Goal: Information Seeking & Learning: Understand process/instructions

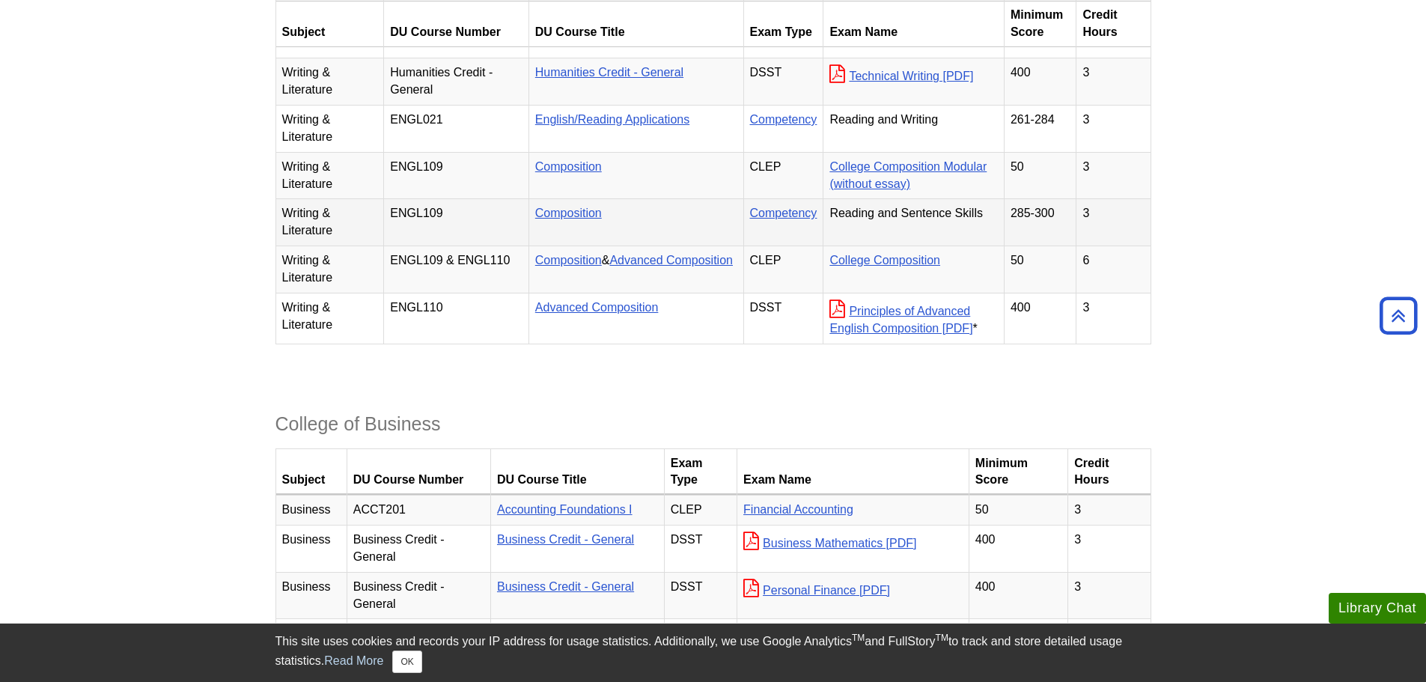
click at [1021, 246] on td "285-300" at bounding box center [1040, 222] width 73 height 47
click at [1021, 247] on td "285-300" at bounding box center [1040, 223] width 73 height 47
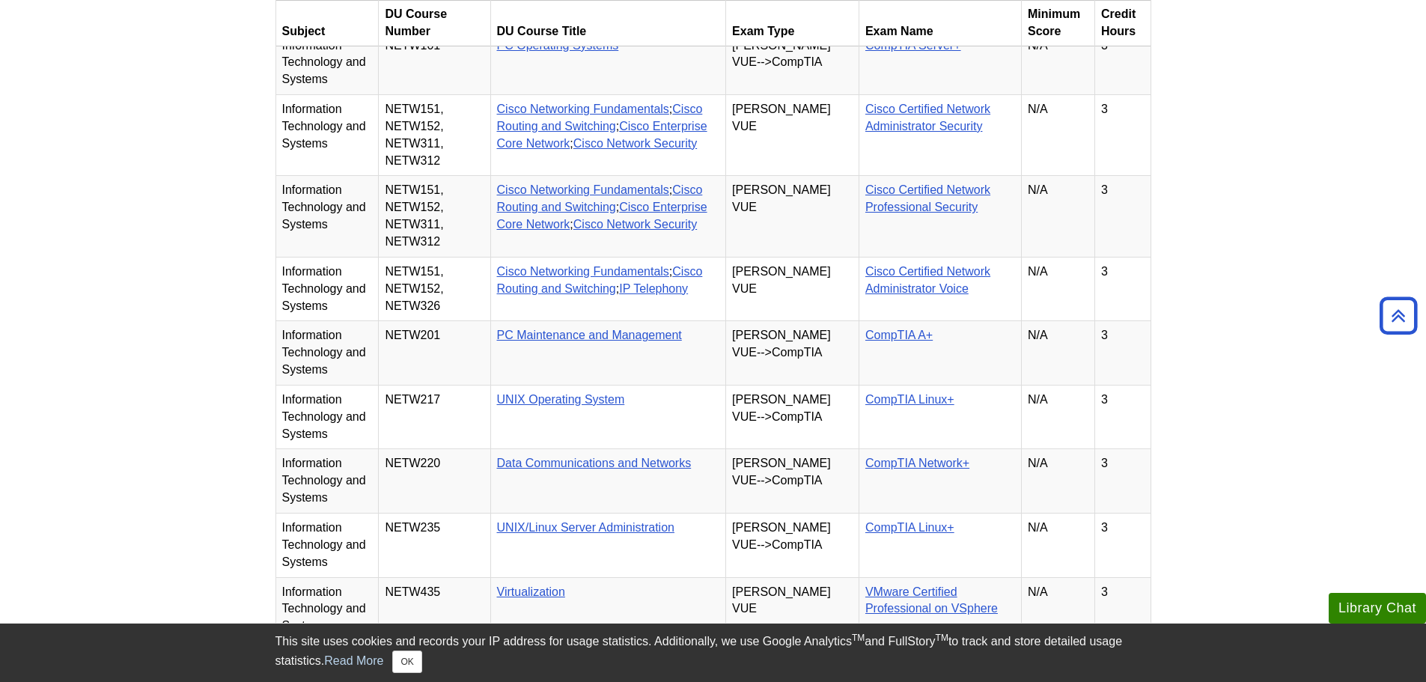
scroll to position [5584, 0]
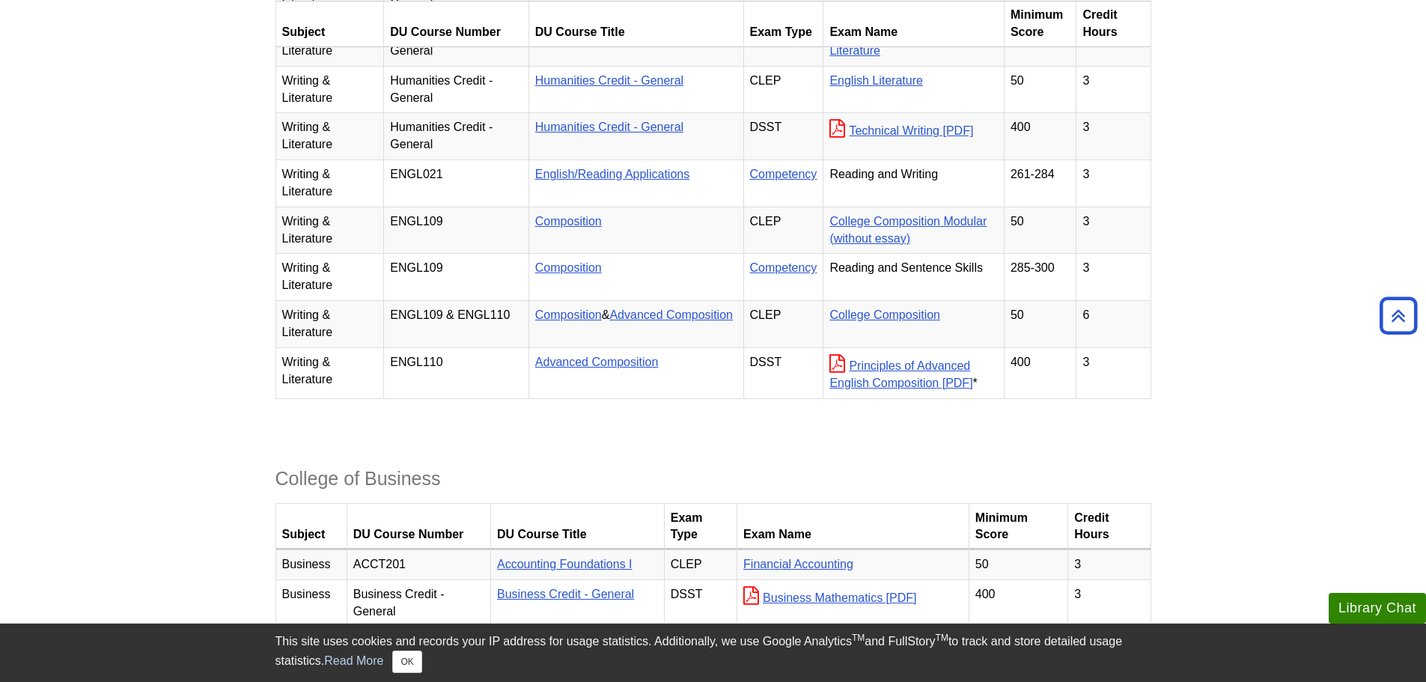
scroll to position [2673, 0]
click at [401, 657] on button "OK" at bounding box center [406, 662] width 29 height 22
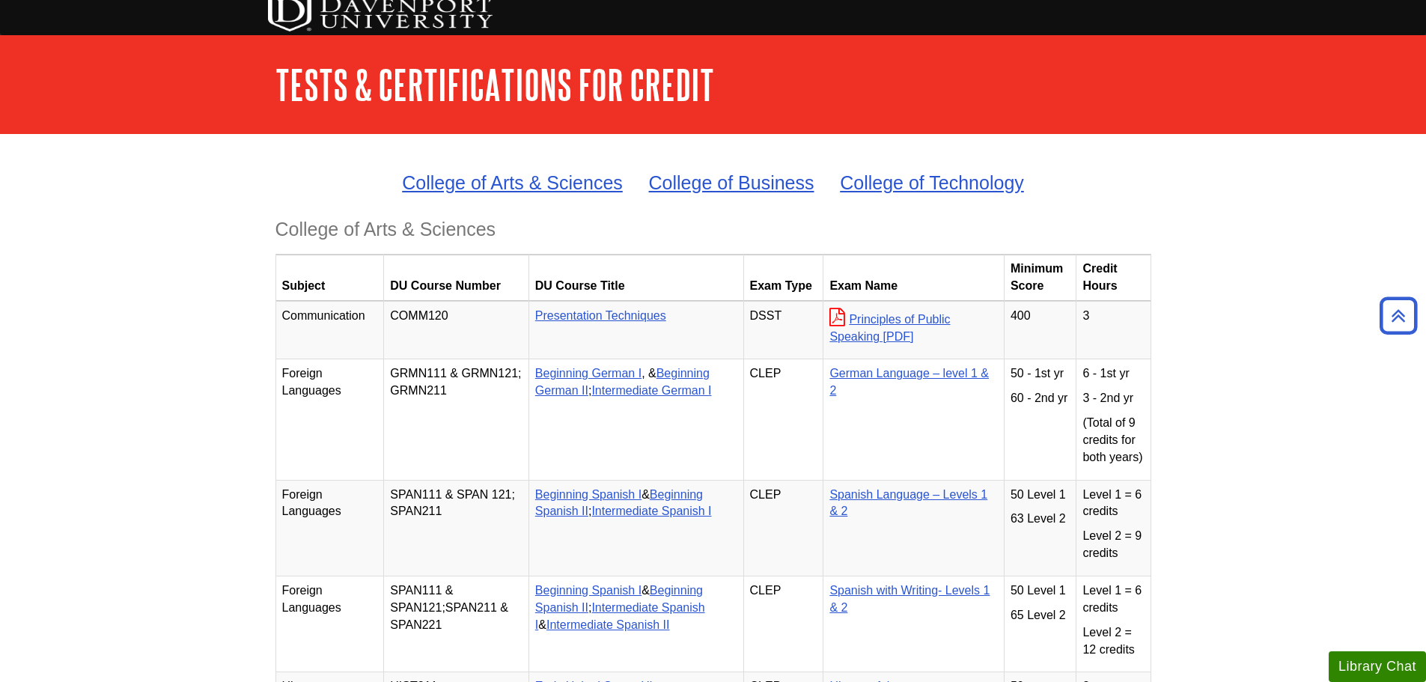
scroll to position [0, 0]
